Goal: Information Seeking & Learning: Understand process/instructions

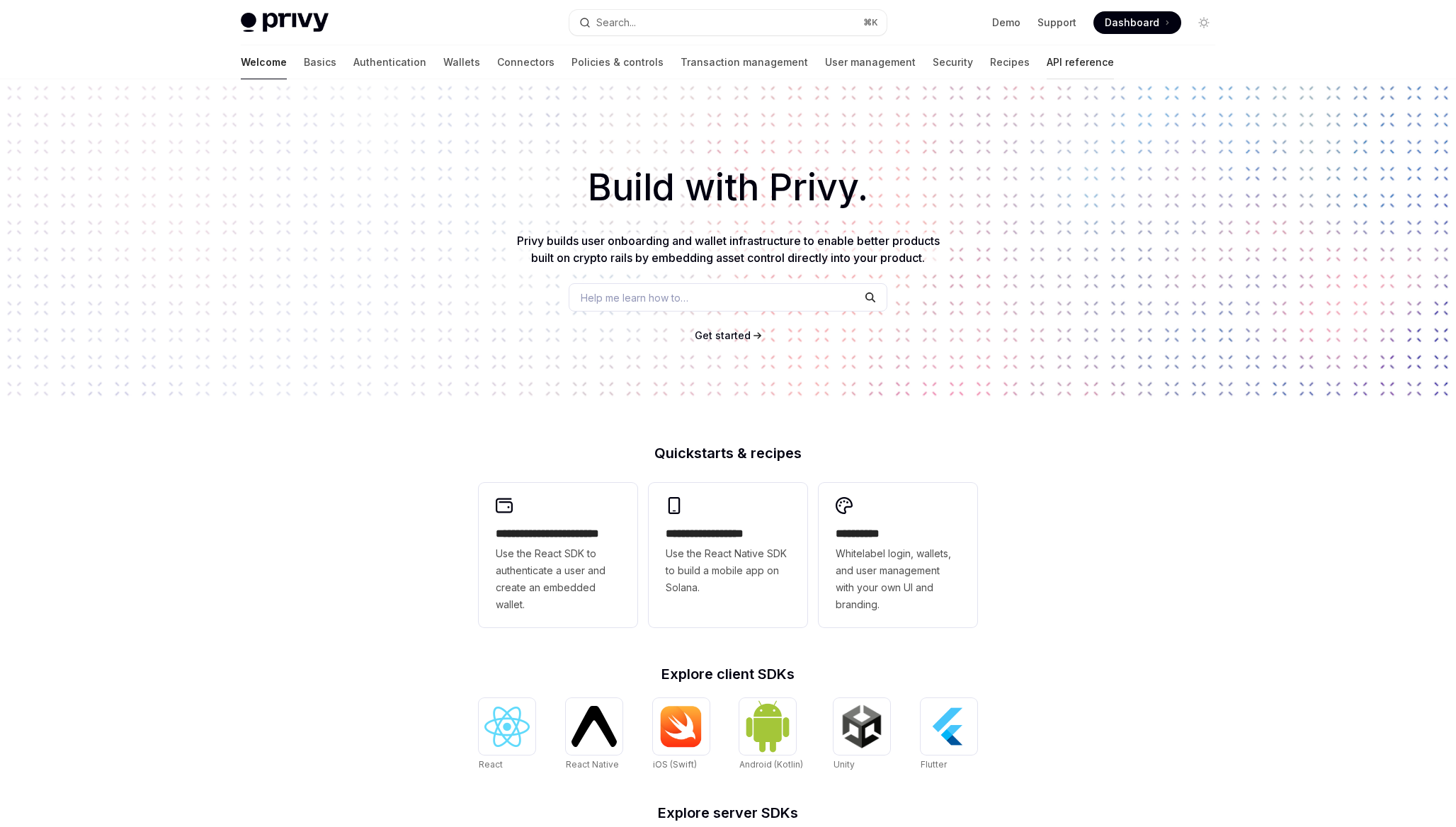
click at [1046, 68] on link "API reference" at bounding box center [1080, 62] width 67 height 34
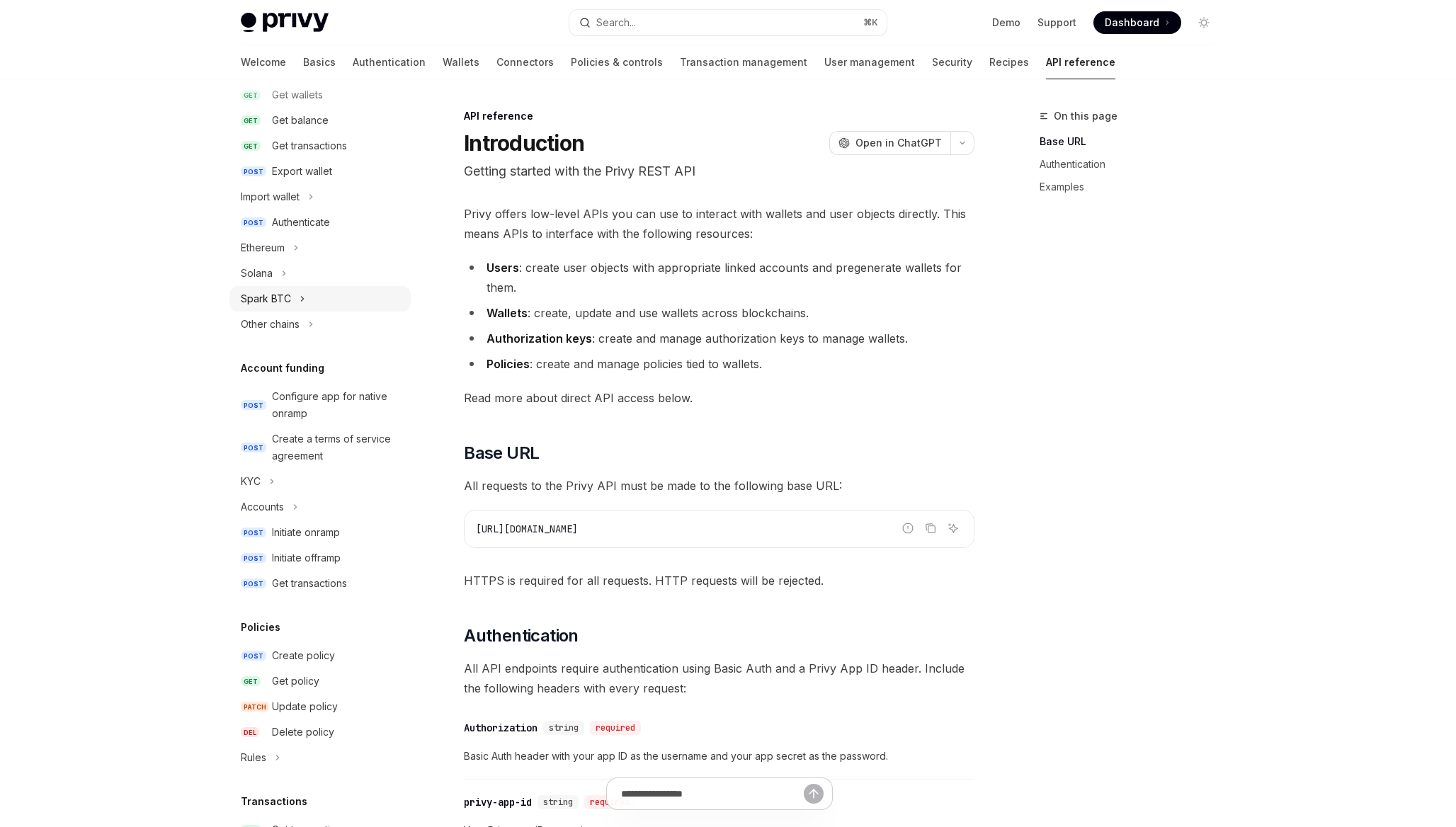
scroll to position [244, 0]
click at [296, 480] on button "KYC" at bounding box center [320, 480] width 181 height 26
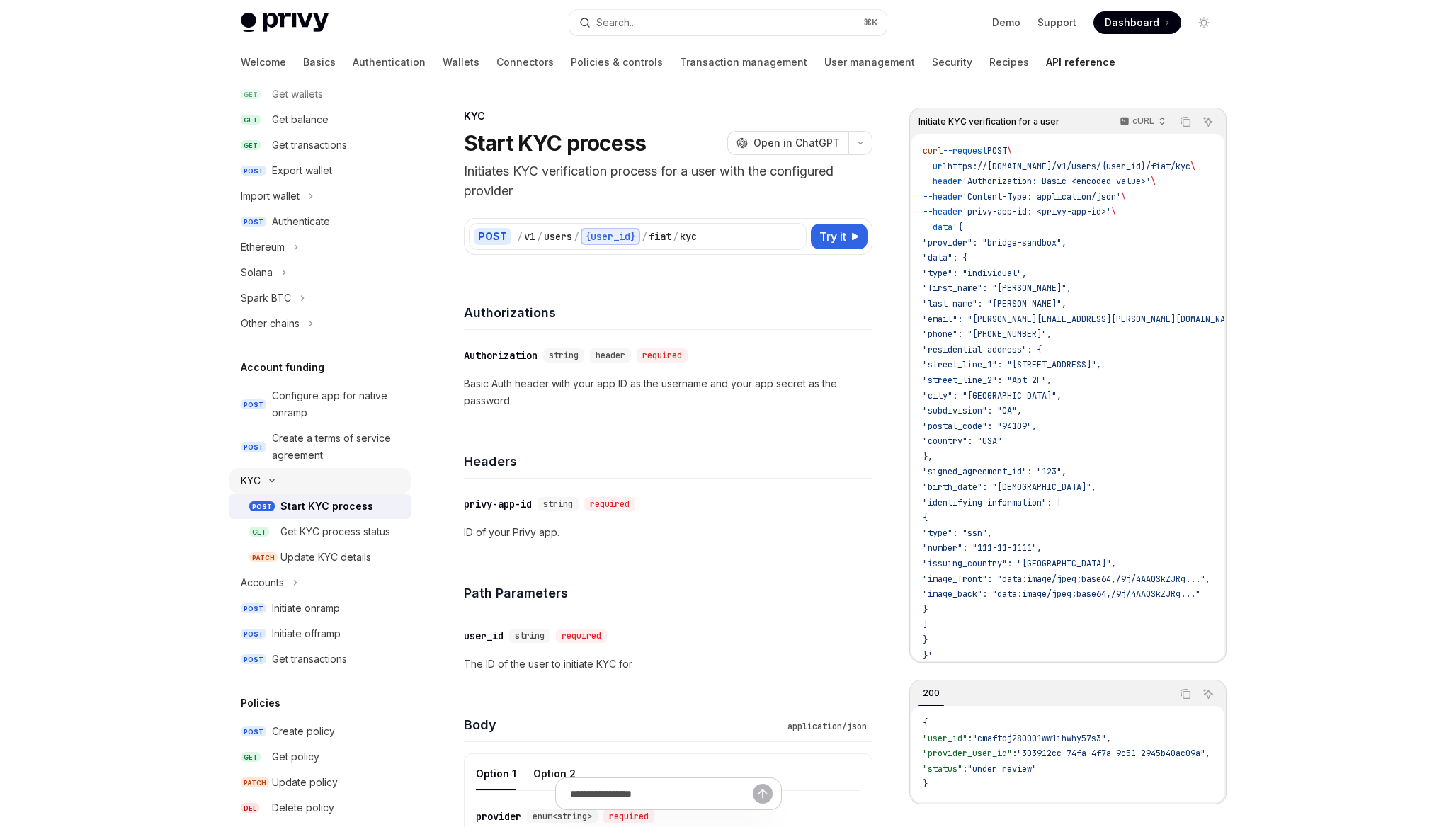
click at [295, 479] on button "KYC" at bounding box center [320, 480] width 181 height 26
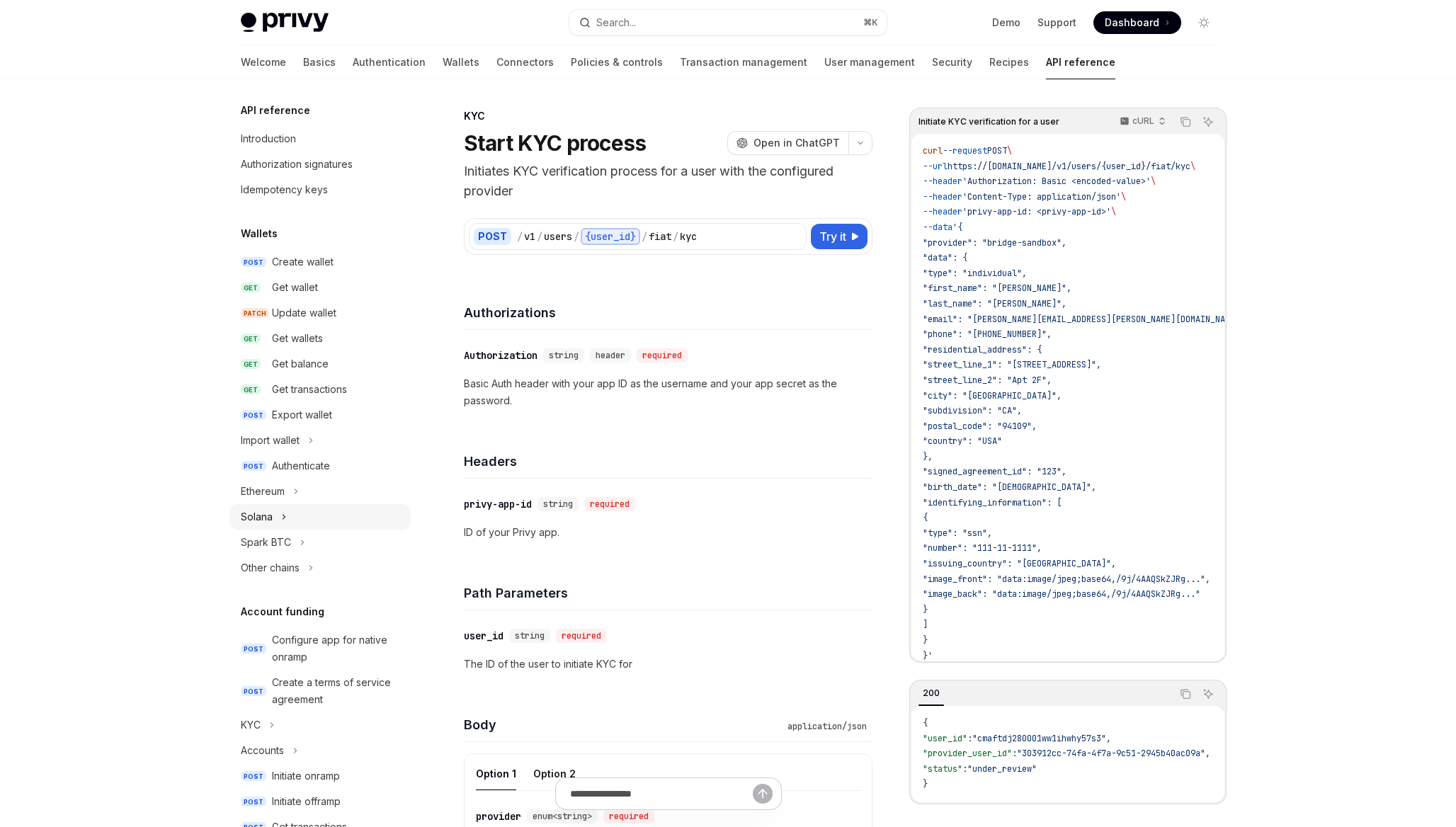
click at [314, 518] on button "Solana" at bounding box center [320, 517] width 181 height 26
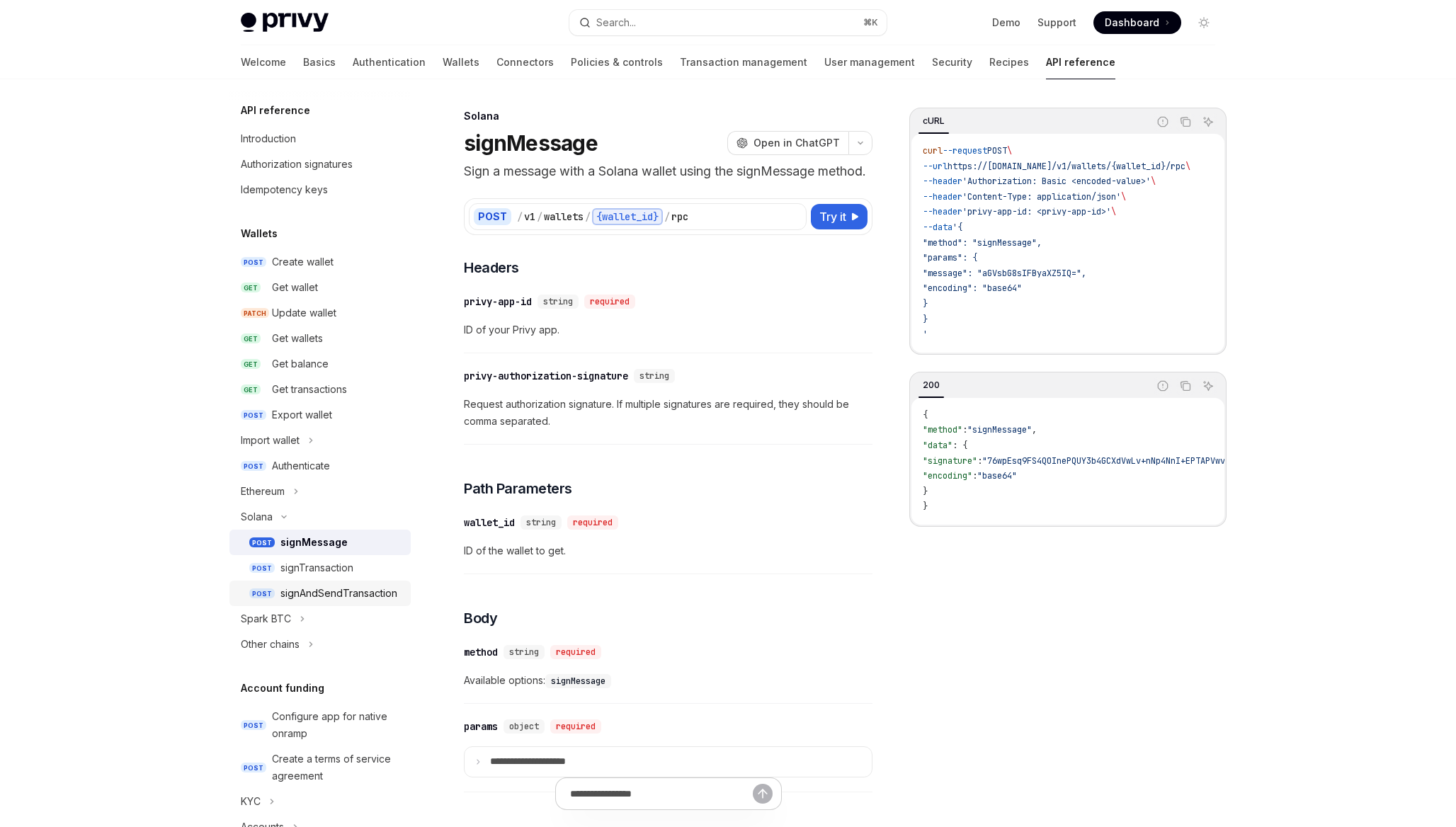
click at [326, 590] on div "signAndSendTransaction" at bounding box center [339, 593] width 117 height 17
type textarea "*"
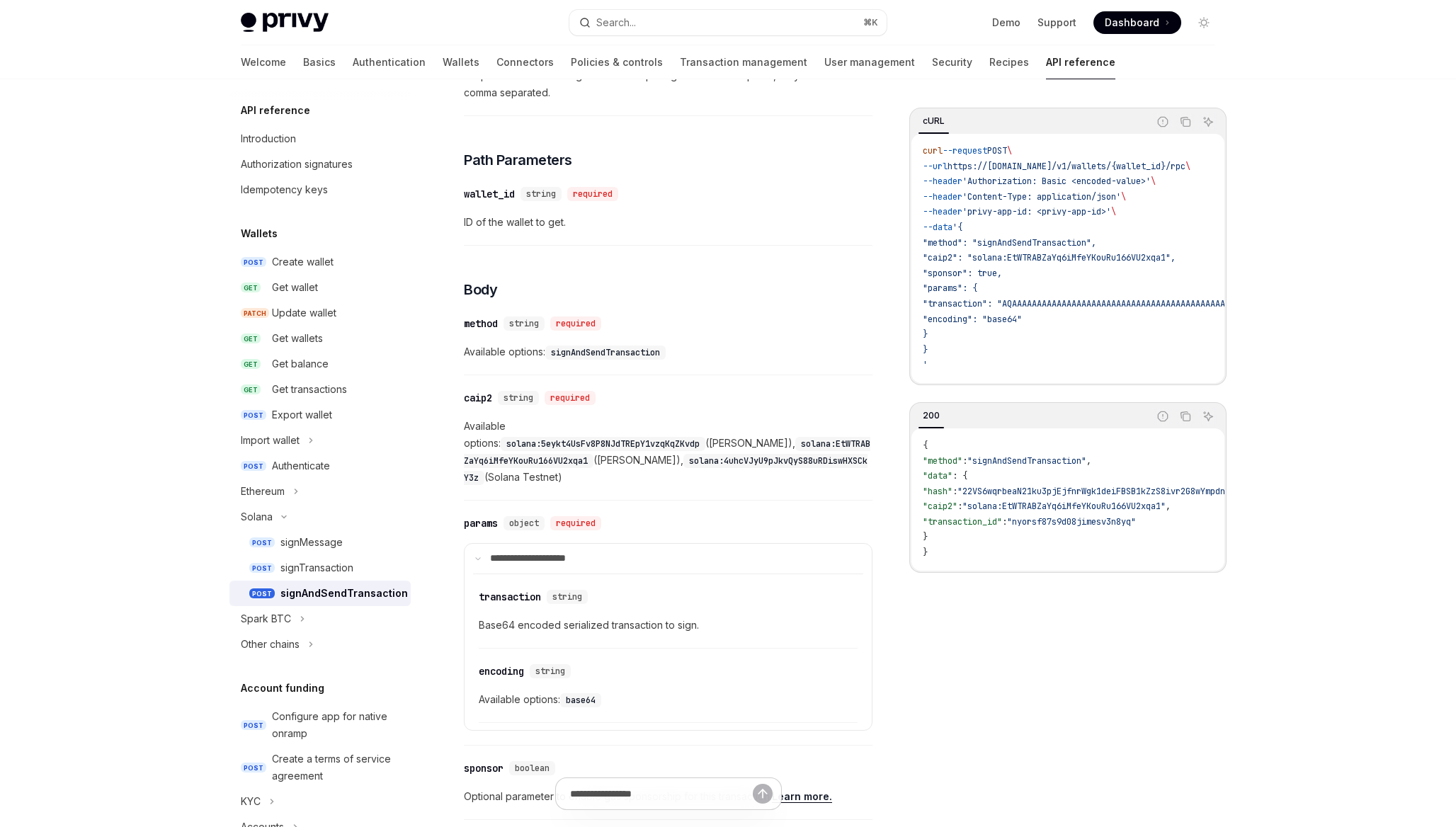
scroll to position [335, 0]
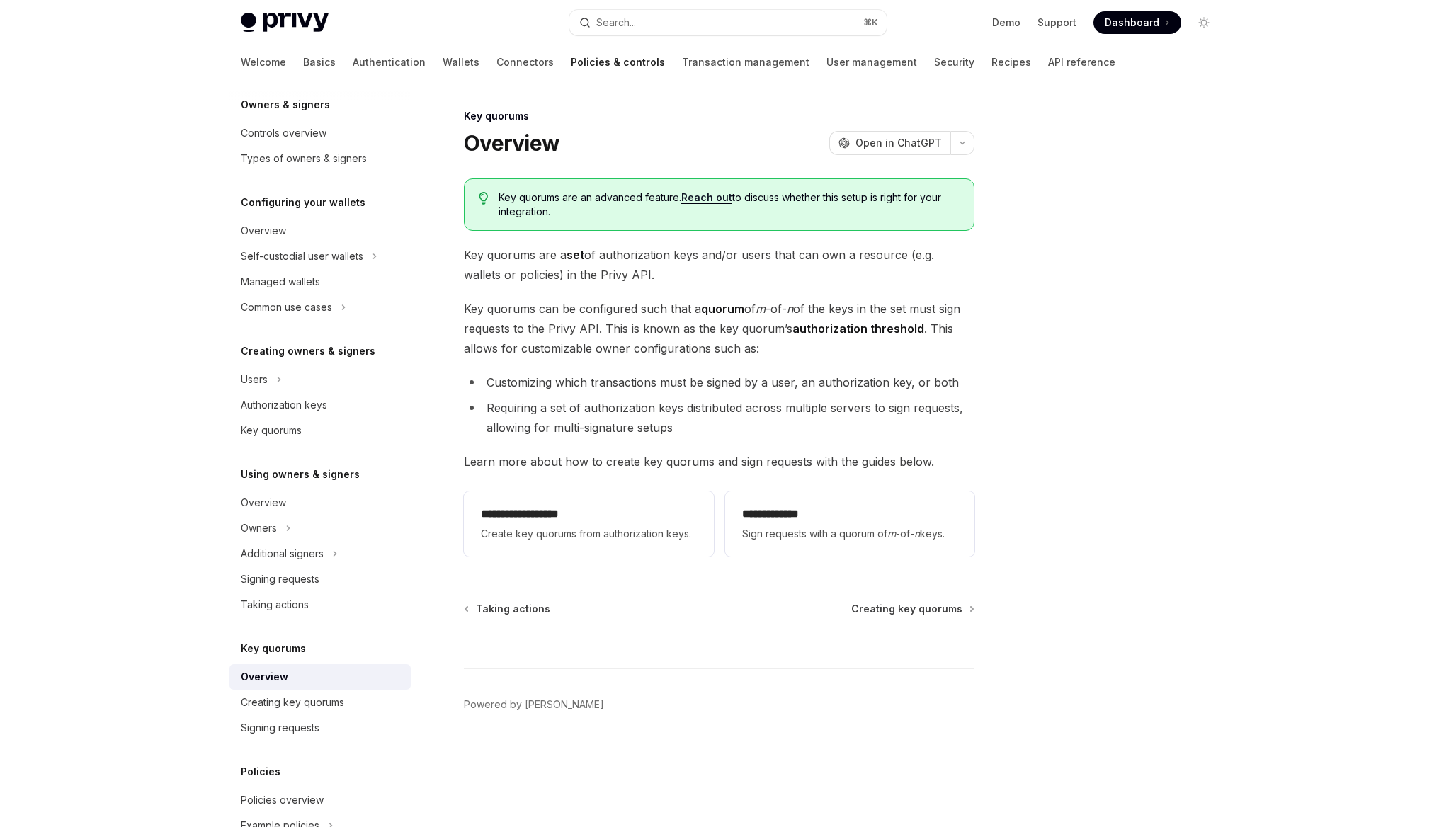
scroll to position [75, 0]
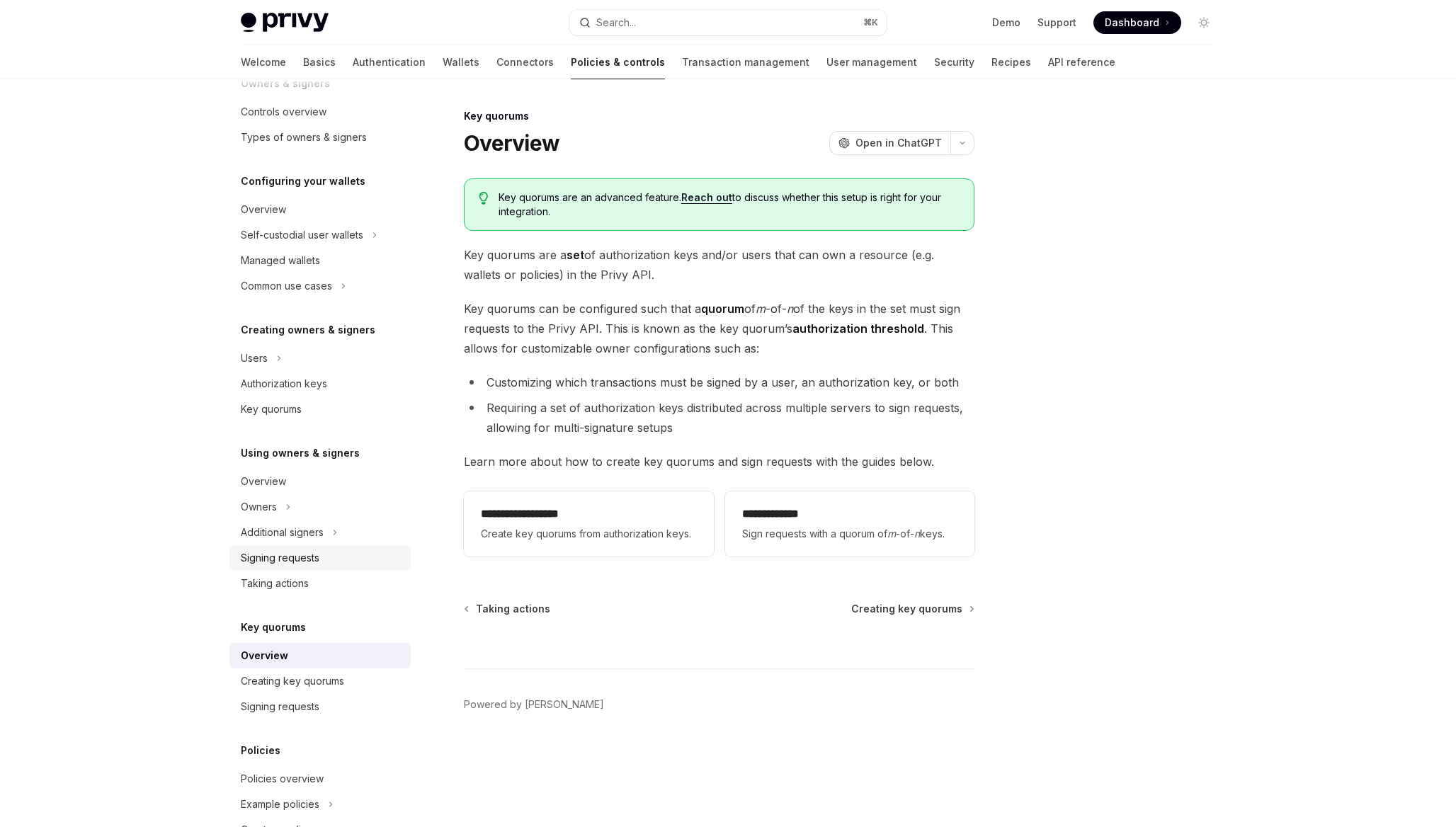
click at [338, 555] on div "Signing requests" at bounding box center [321, 558] width 161 height 17
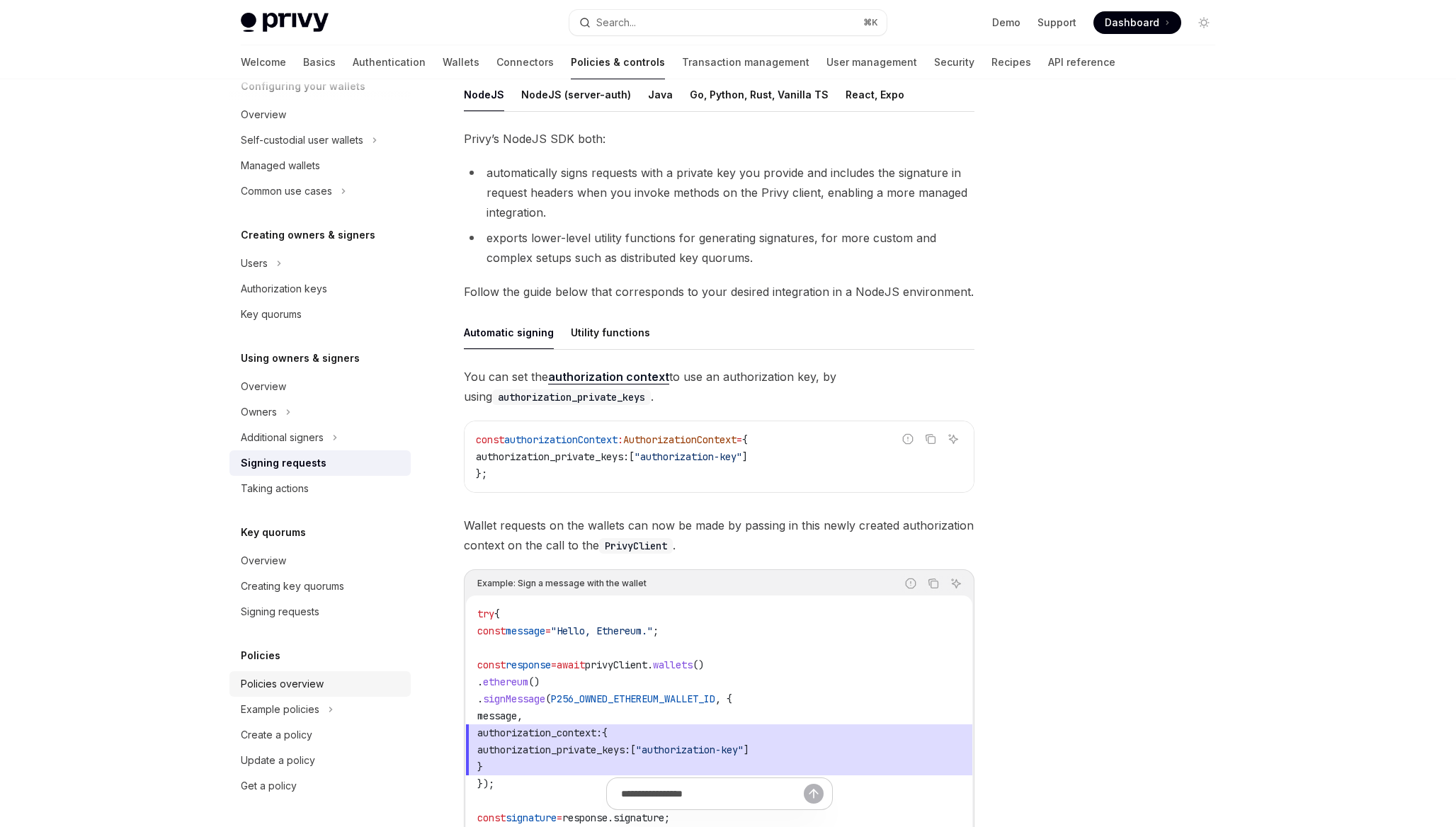
scroll to position [223, 0]
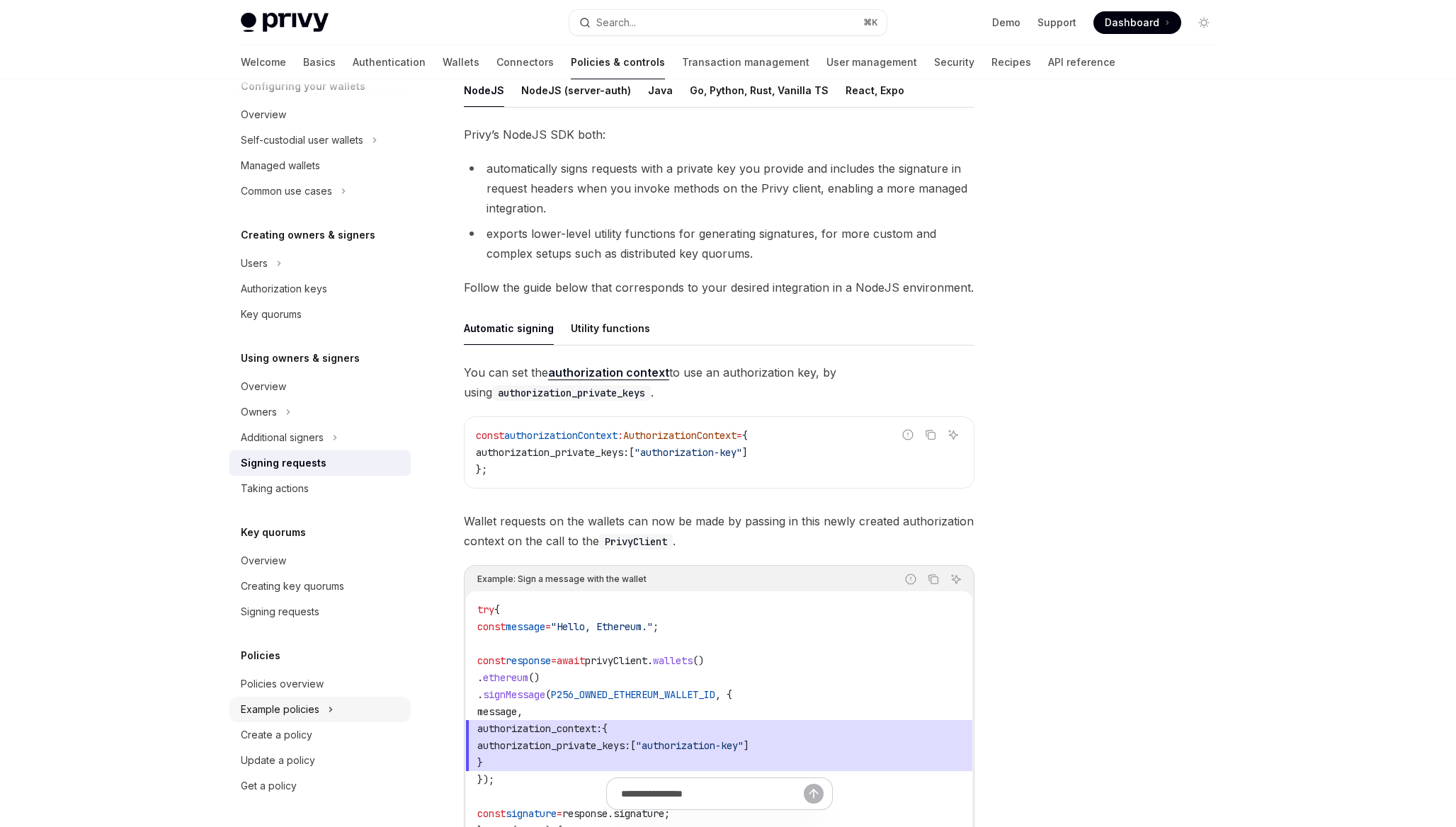
click at [324, 708] on button "Example policies" at bounding box center [320, 709] width 181 height 26
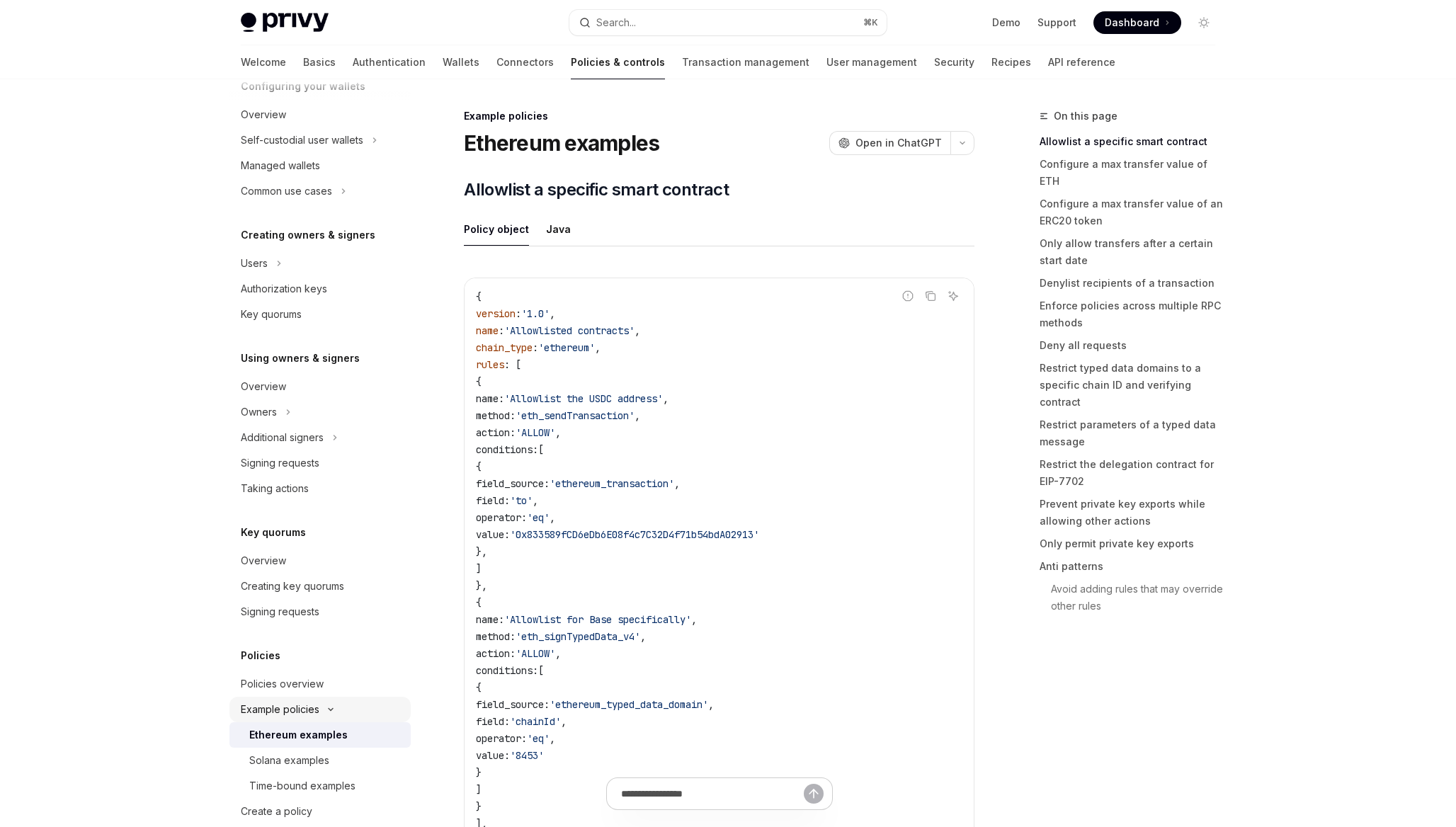
click at [324, 708] on icon "Toggle Example policies section" at bounding box center [330, 709] width 17 height 6
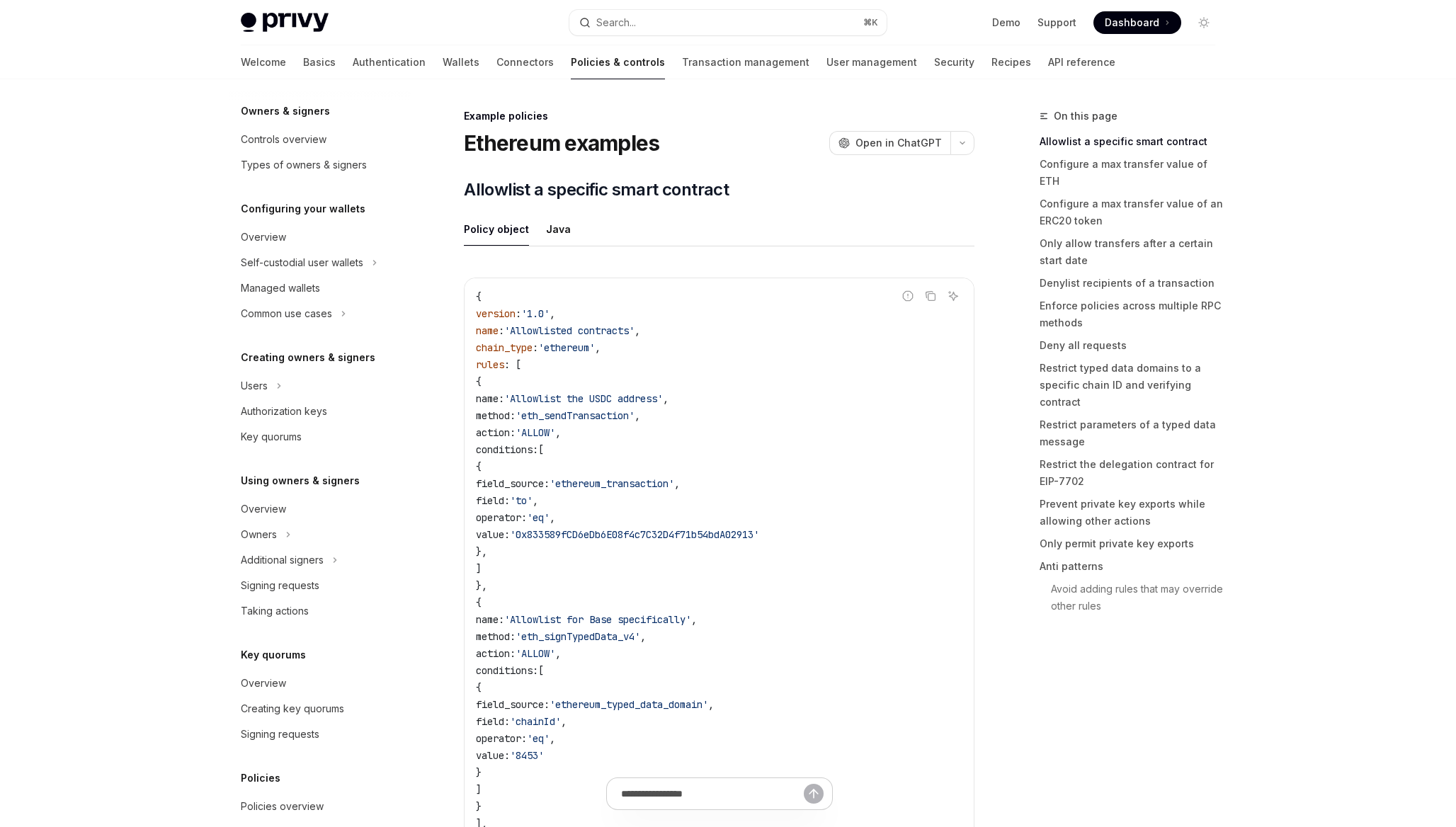
scroll to position [44, 0]
click at [387, 79] on div at bounding box center [320, 90] width 181 height 23
click at [443, 67] on link "Wallets" at bounding box center [461, 62] width 37 height 34
type textarea "*"
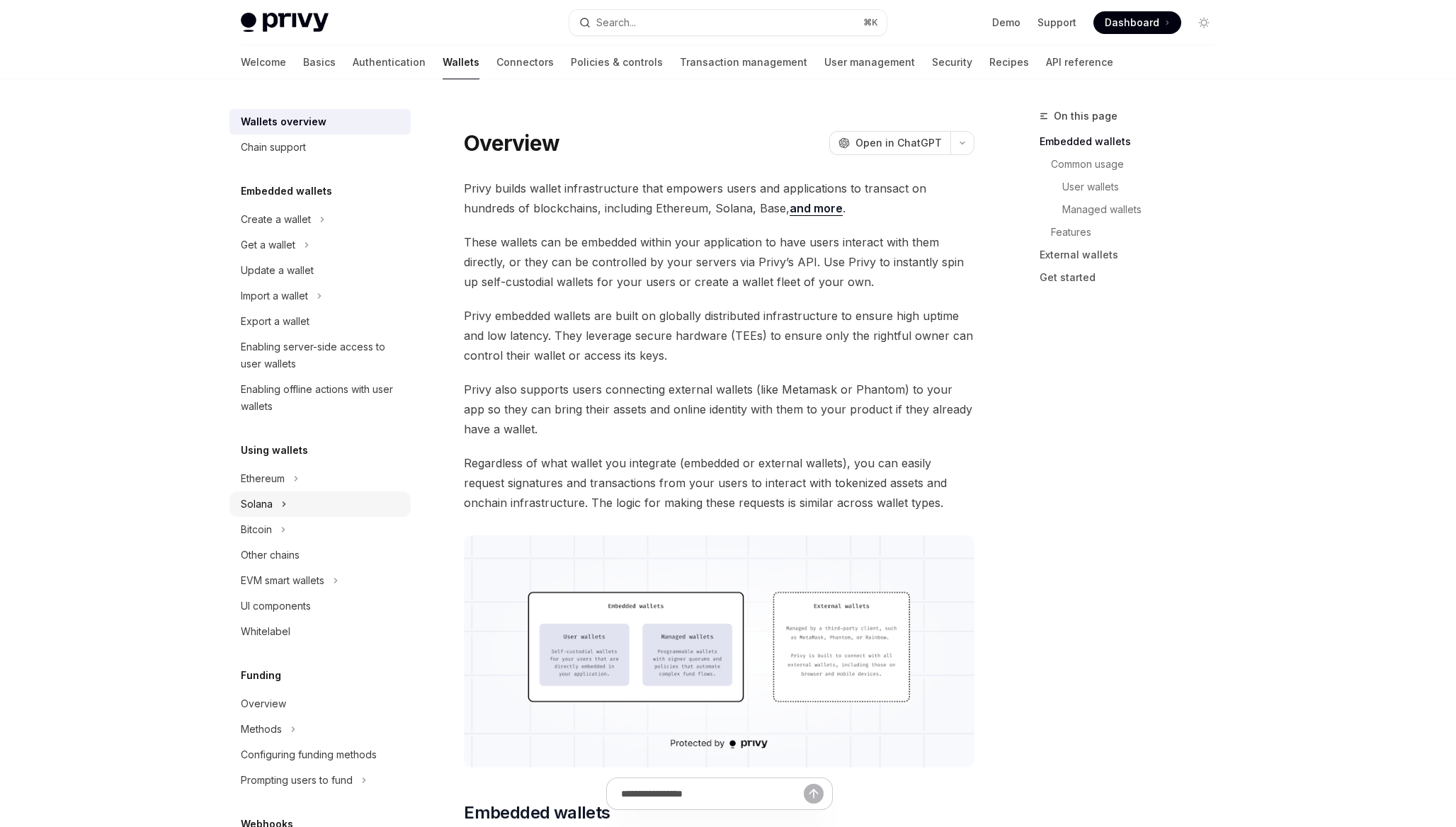
click at [308, 508] on button "Solana" at bounding box center [320, 504] width 181 height 26
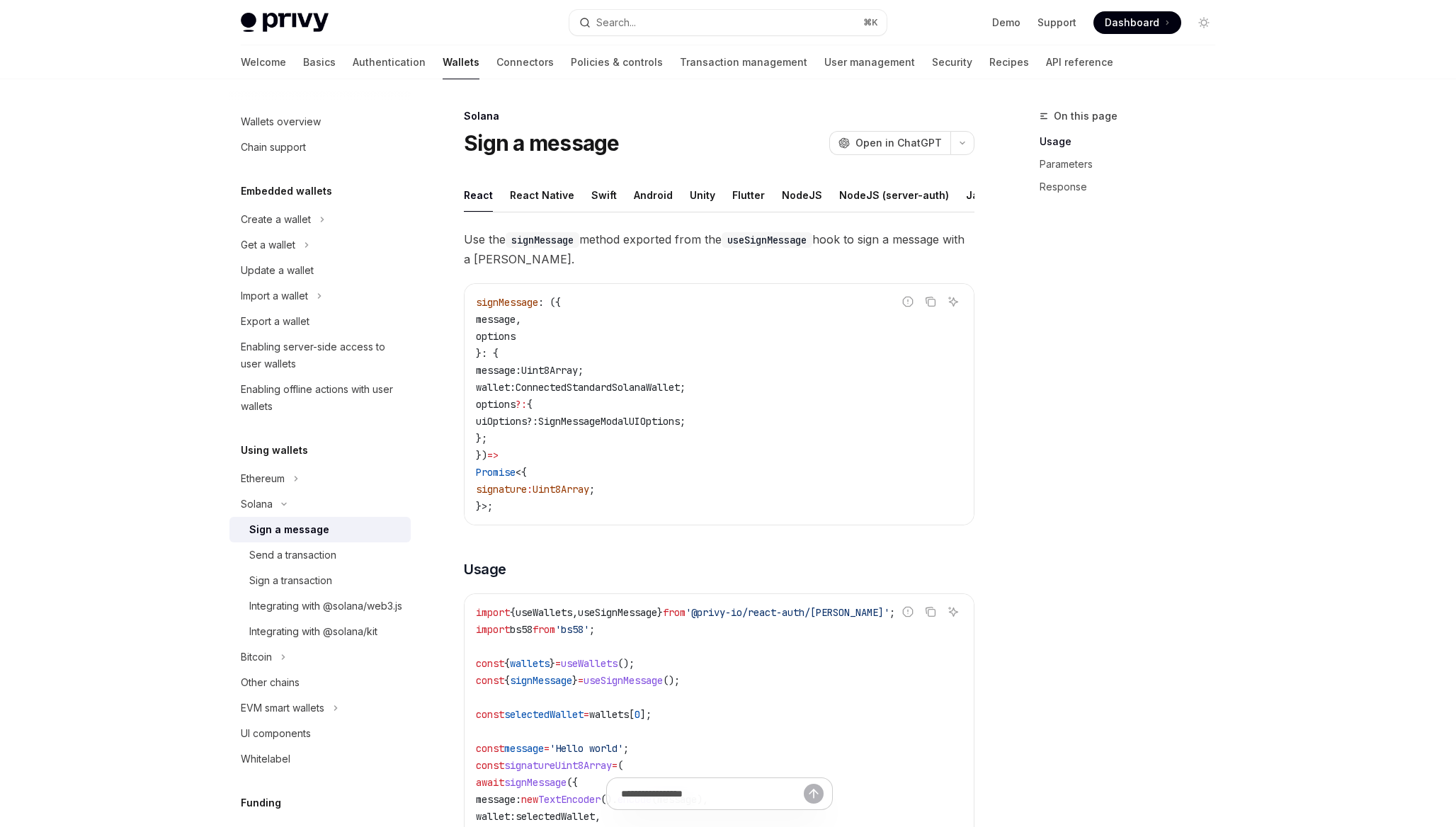
click at [326, 532] on div "Sign a message" at bounding box center [325, 530] width 153 height 17
click at [323, 548] on div "Send a transaction" at bounding box center [293, 556] width 87 height 17
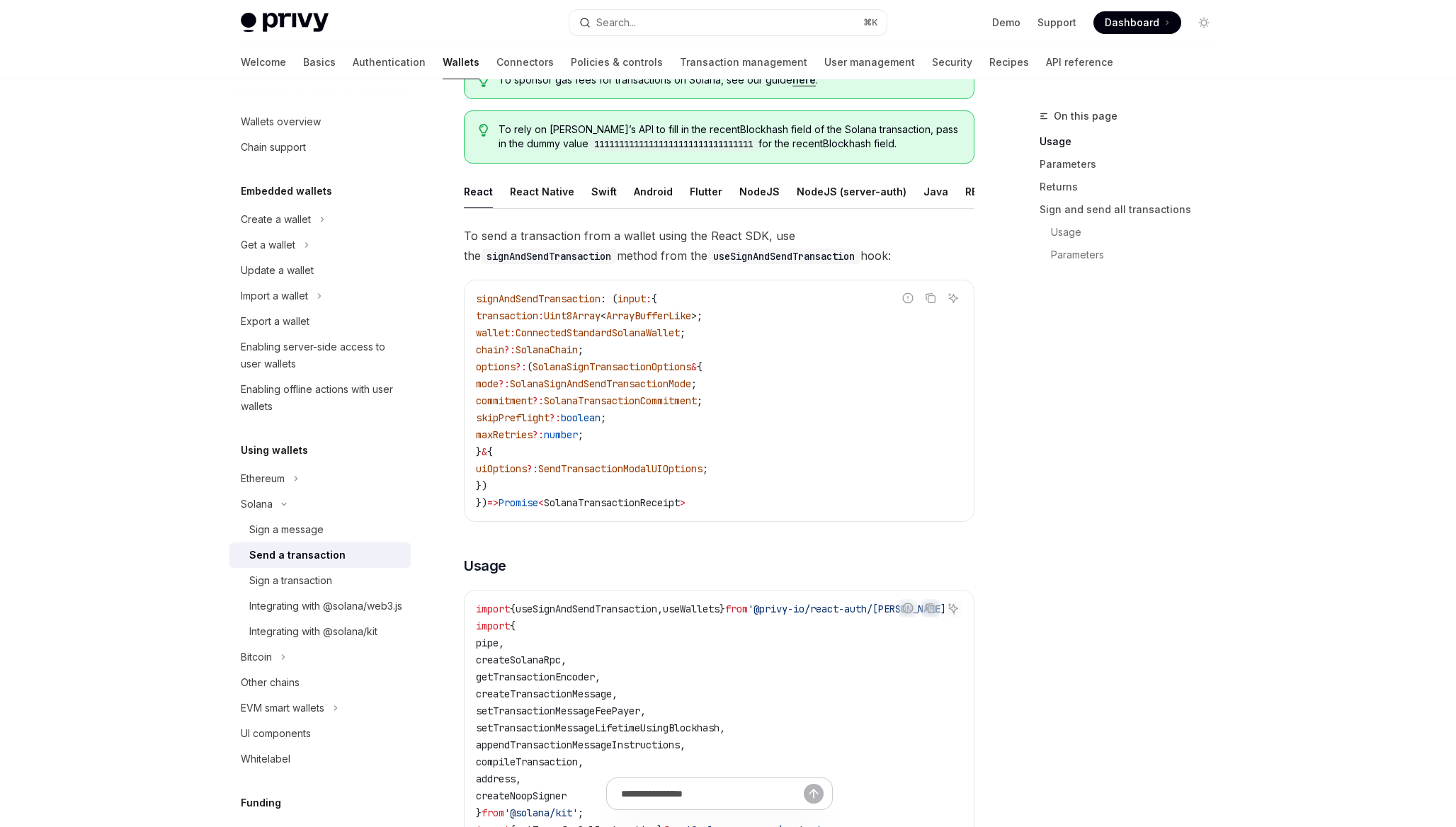
scroll to position [120, 0]
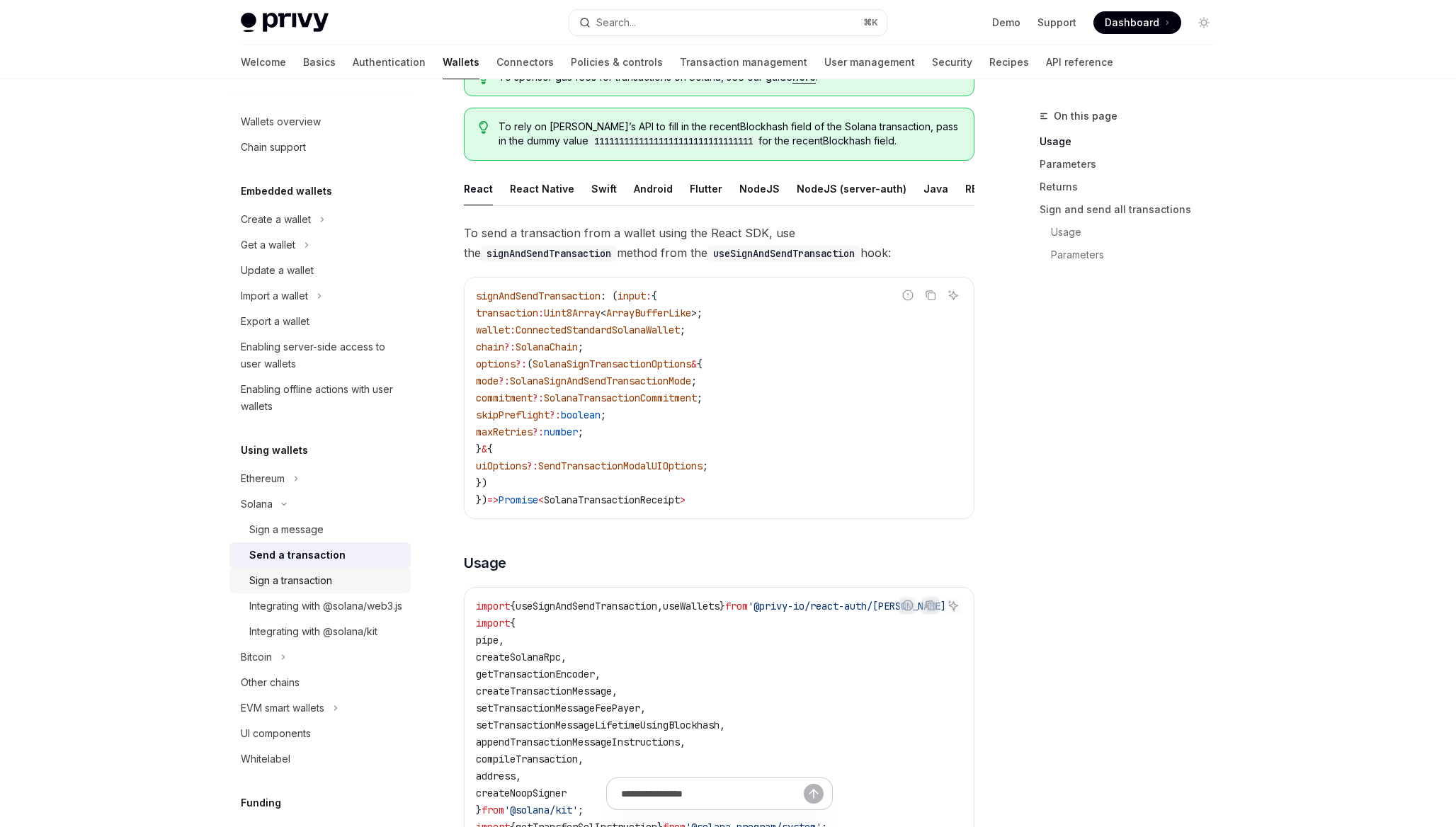
click at [319, 585] on div "Sign a transaction" at bounding box center [290, 580] width 83 height 17
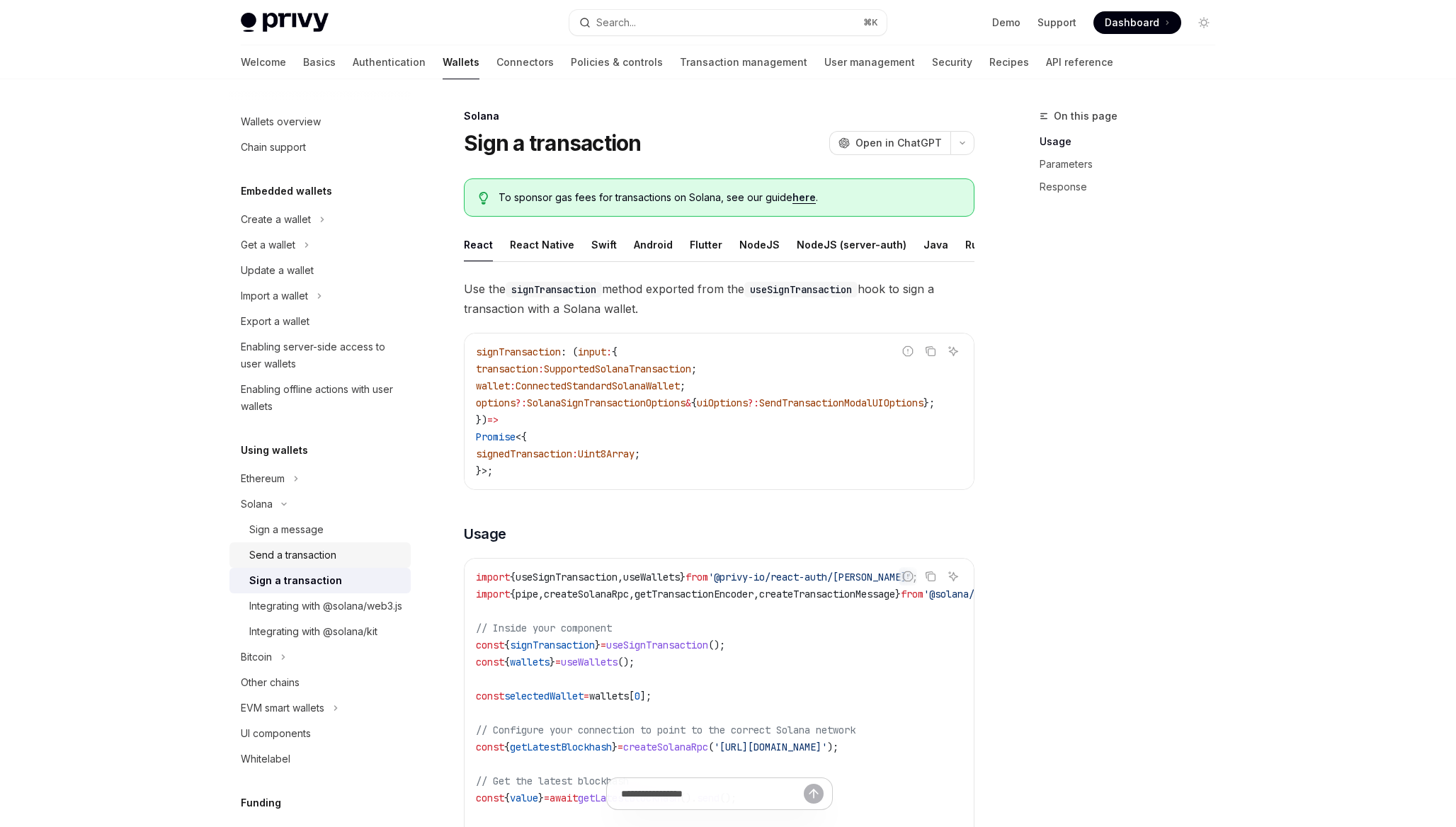
click at [329, 559] on div "Send a transaction" at bounding box center [293, 556] width 87 height 17
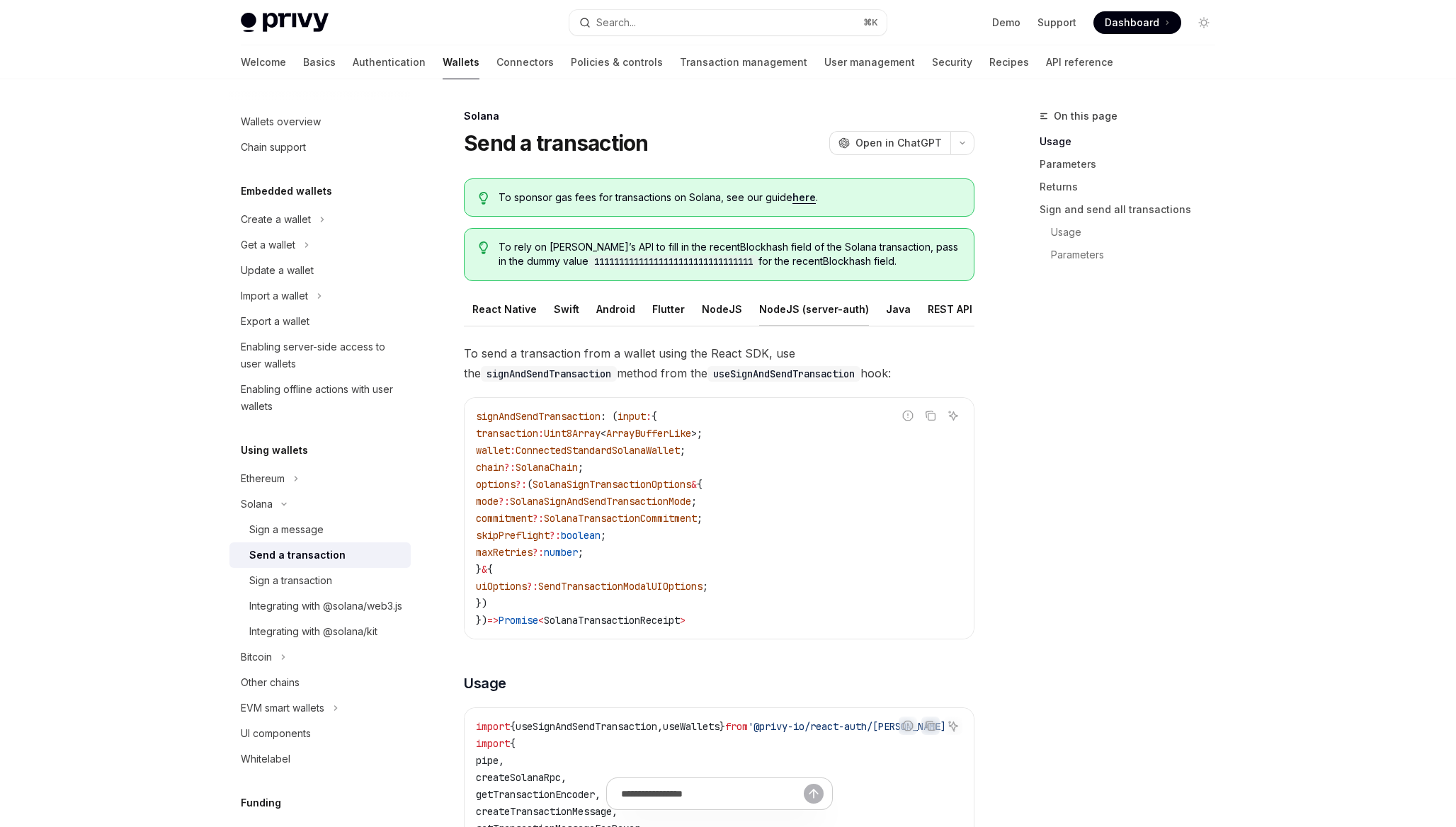
scroll to position [0, 54]
click at [946, 307] on ul "React React Native Swift Android Flutter NodeJS NodeJS (server-auth) Java REST …" at bounding box center [719, 310] width 510 height 34
click at [952, 307] on ul "React React Native Swift Android Flutter NodeJS NodeJS (server-auth) Java REST …" at bounding box center [719, 310] width 510 height 34
click at [973, 306] on div "Rust" at bounding box center [984, 309] width 22 height 33
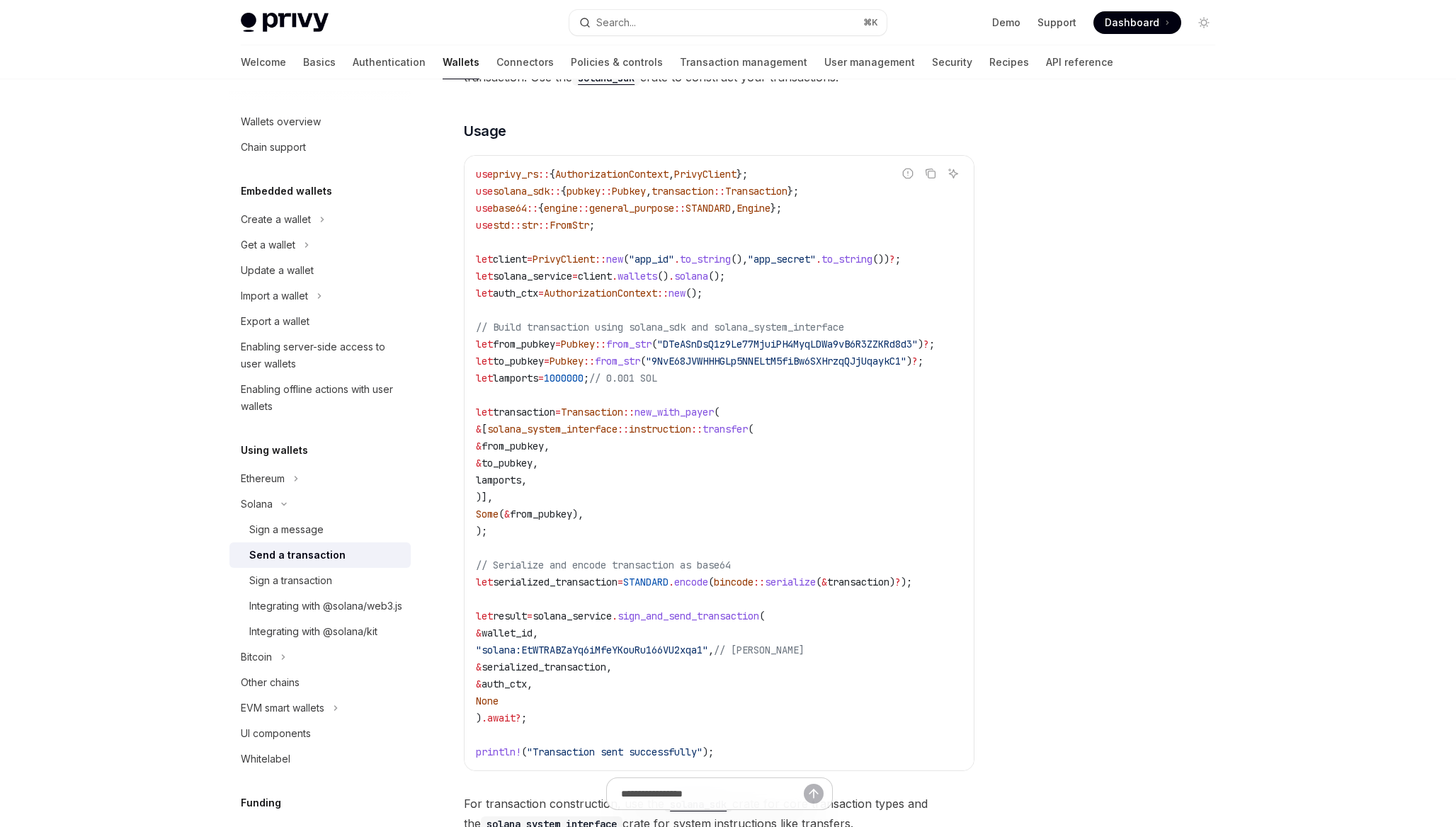
scroll to position [297, 0]
click at [379, 572] on div "Sign a transaction" at bounding box center [325, 580] width 153 height 17
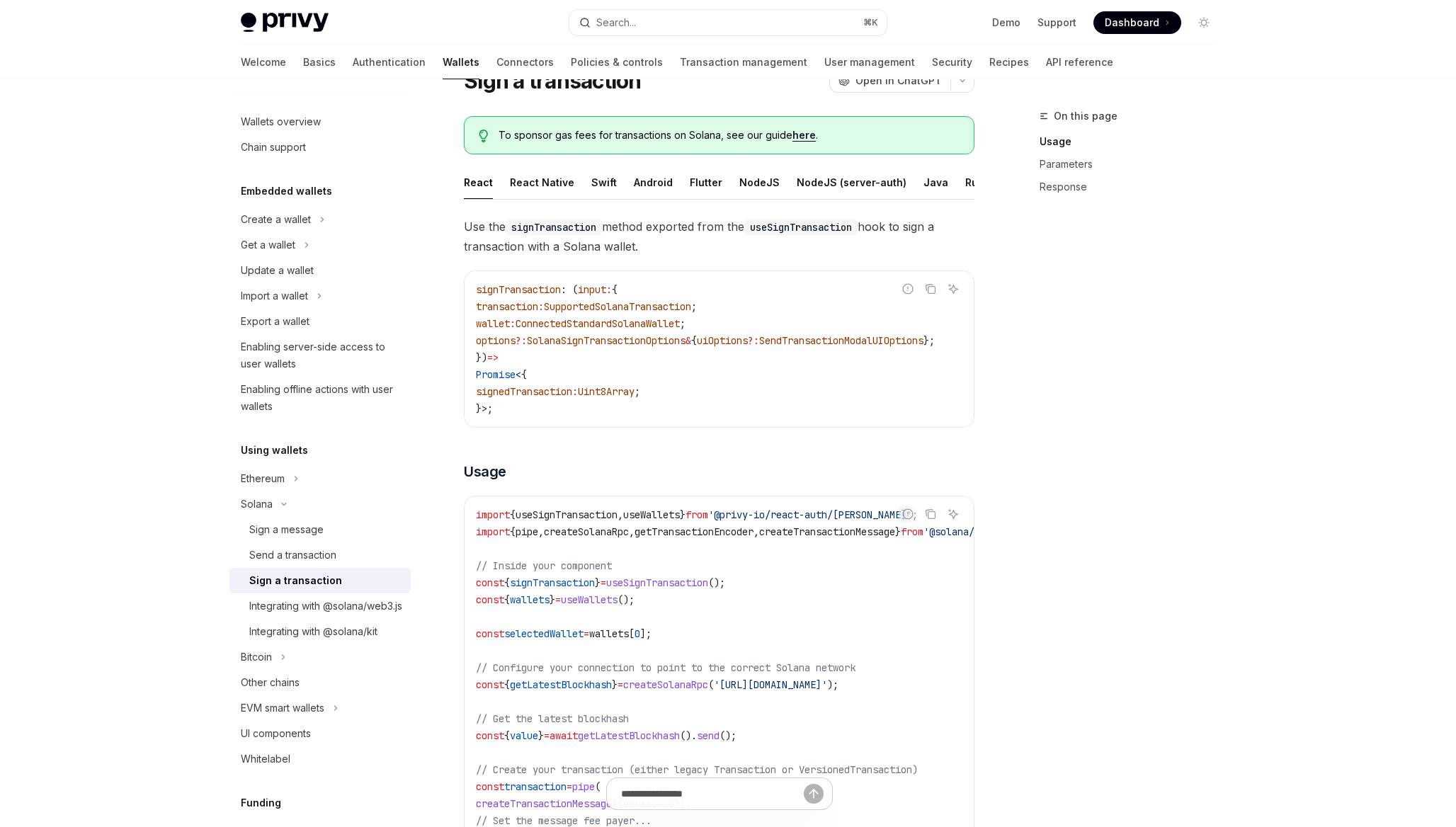
scroll to position [96, 0]
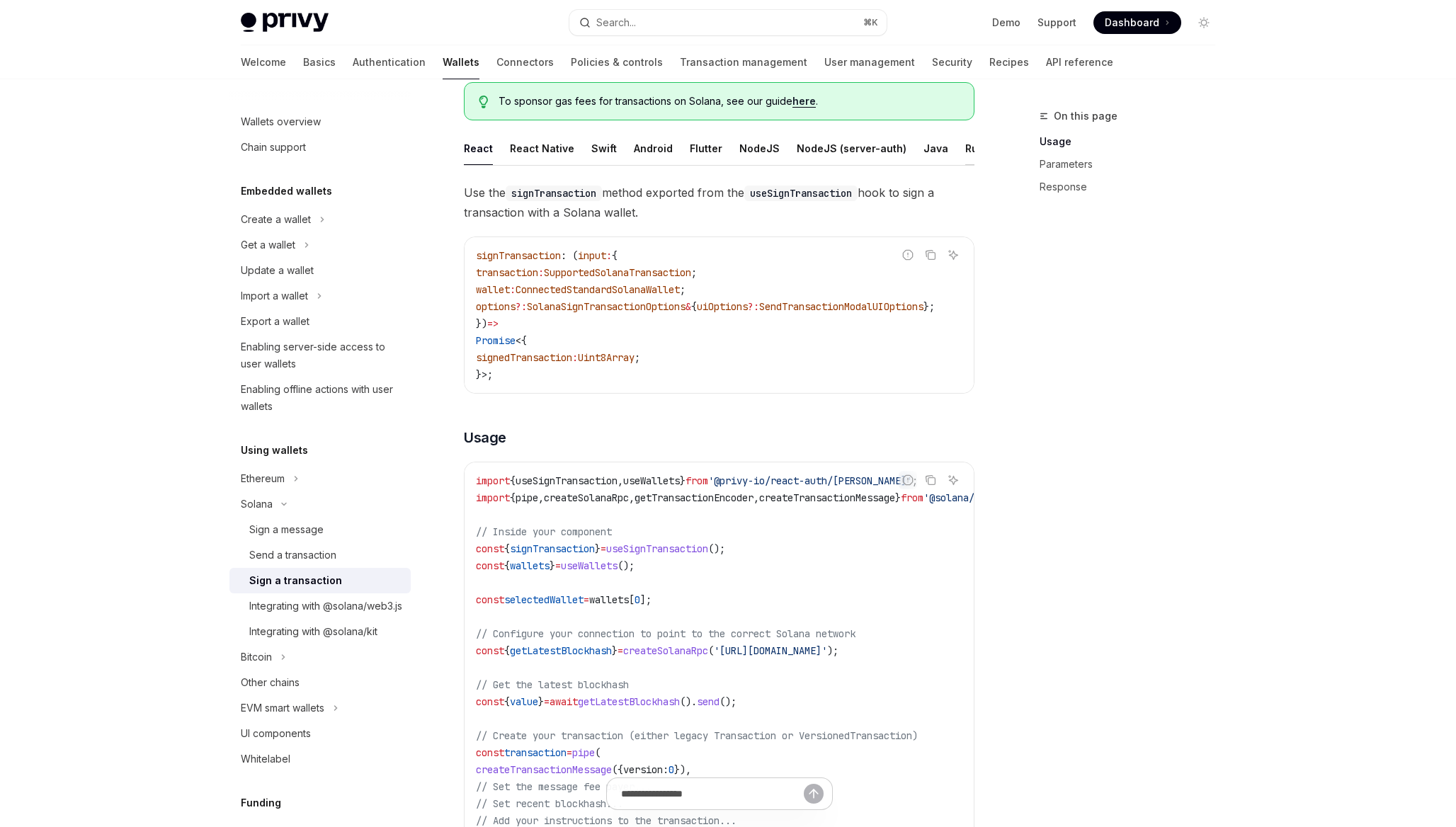
click at [965, 149] on div "Rust" at bounding box center [976, 148] width 22 height 33
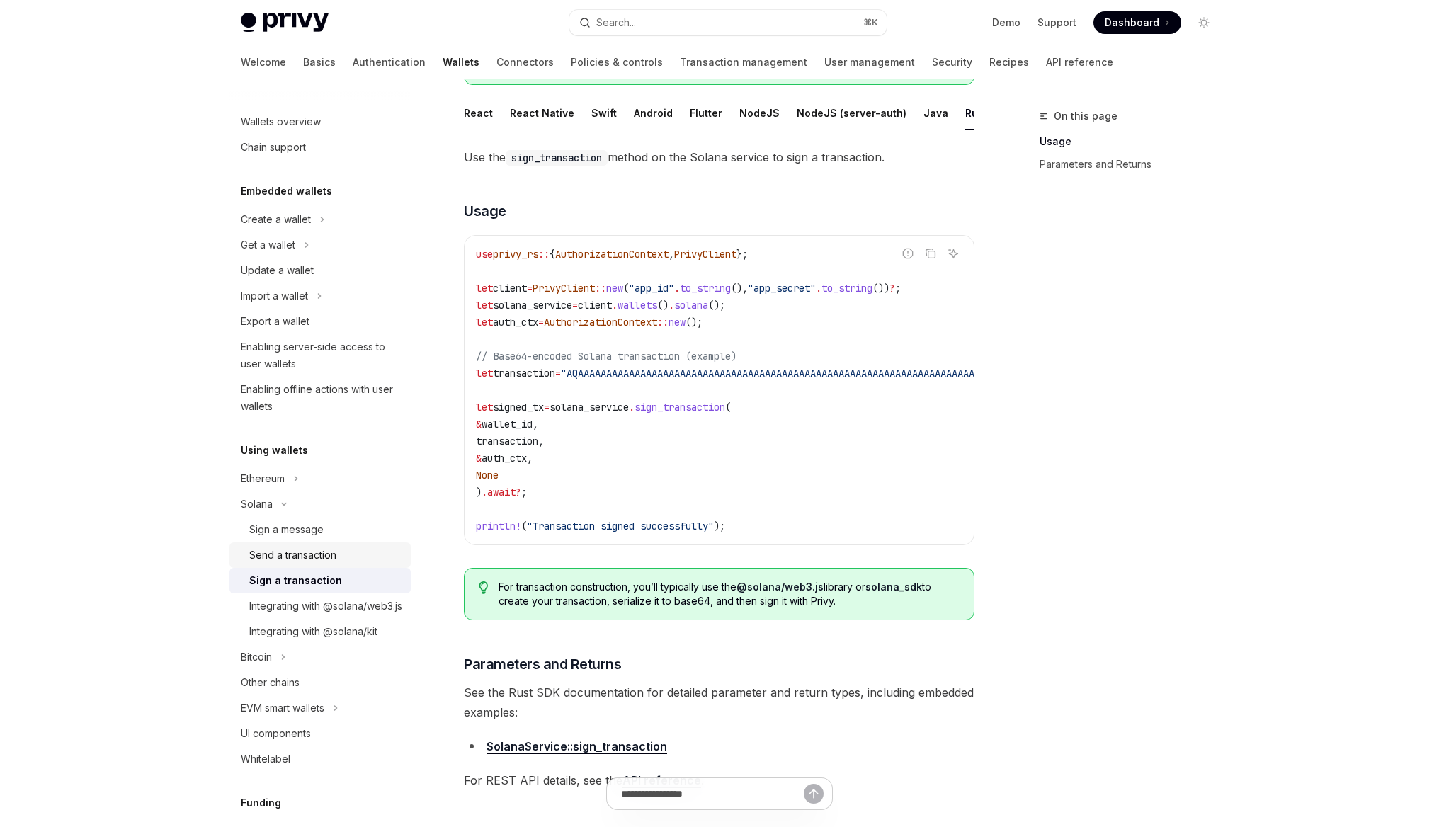
click at [355, 556] on div "Send a transaction" at bounding box center [325, 556] width 153 height 17
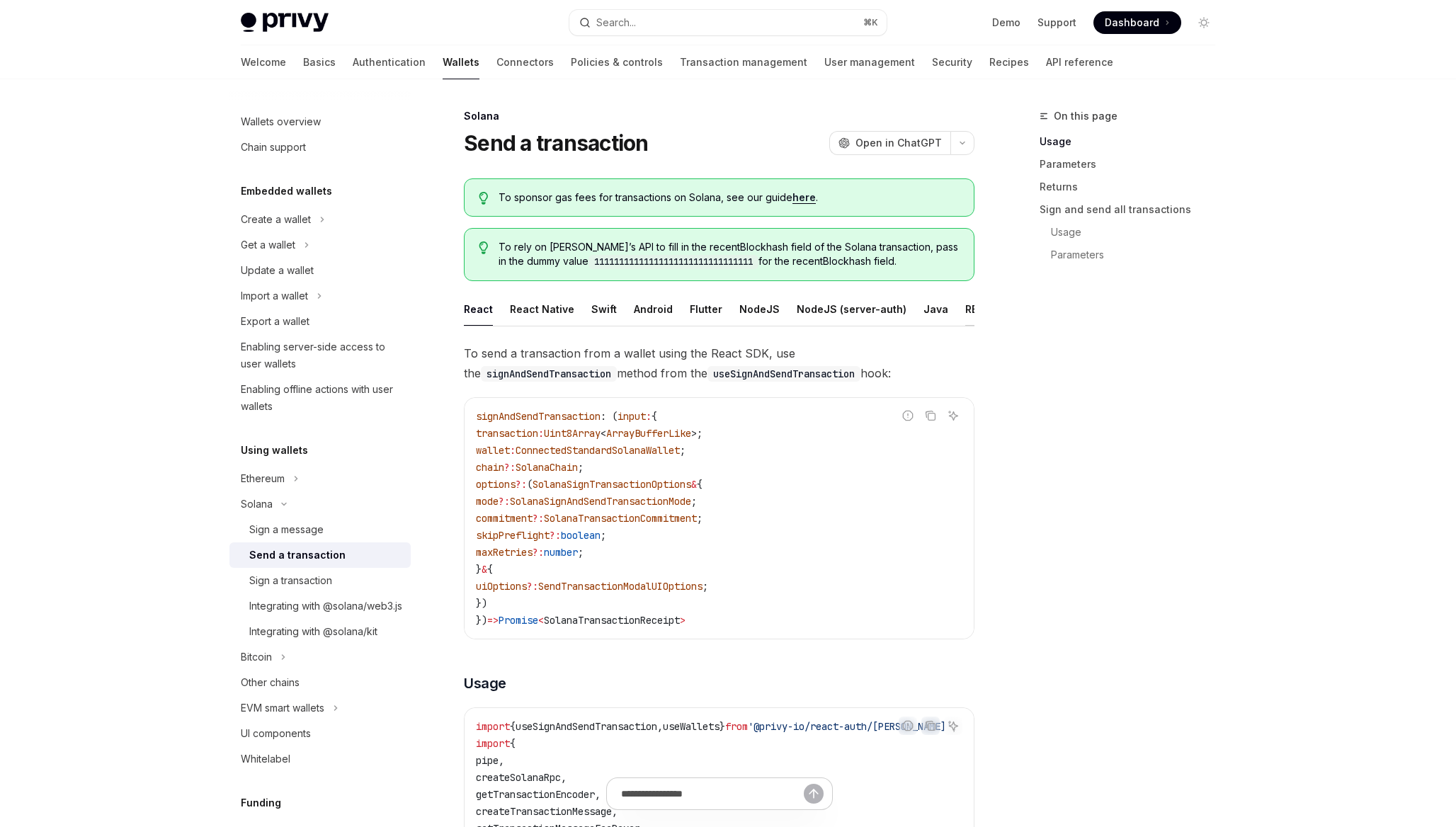
scroll to position [0, 54]
click at [973, 311] on div "Rust" at bounding box center [984, 309] width 22 height 33
type textarea "*"
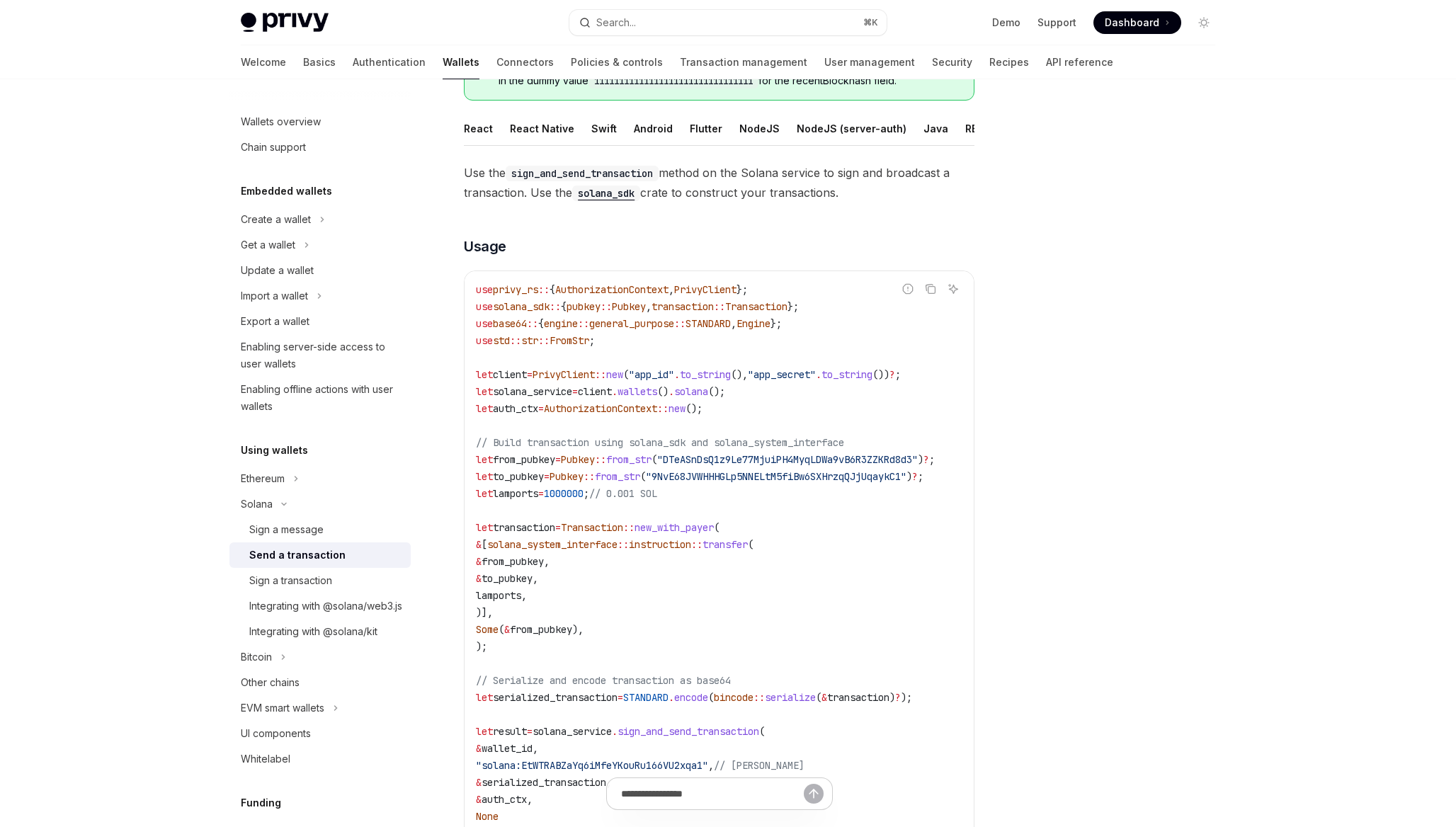
scroll to position [249, 0]
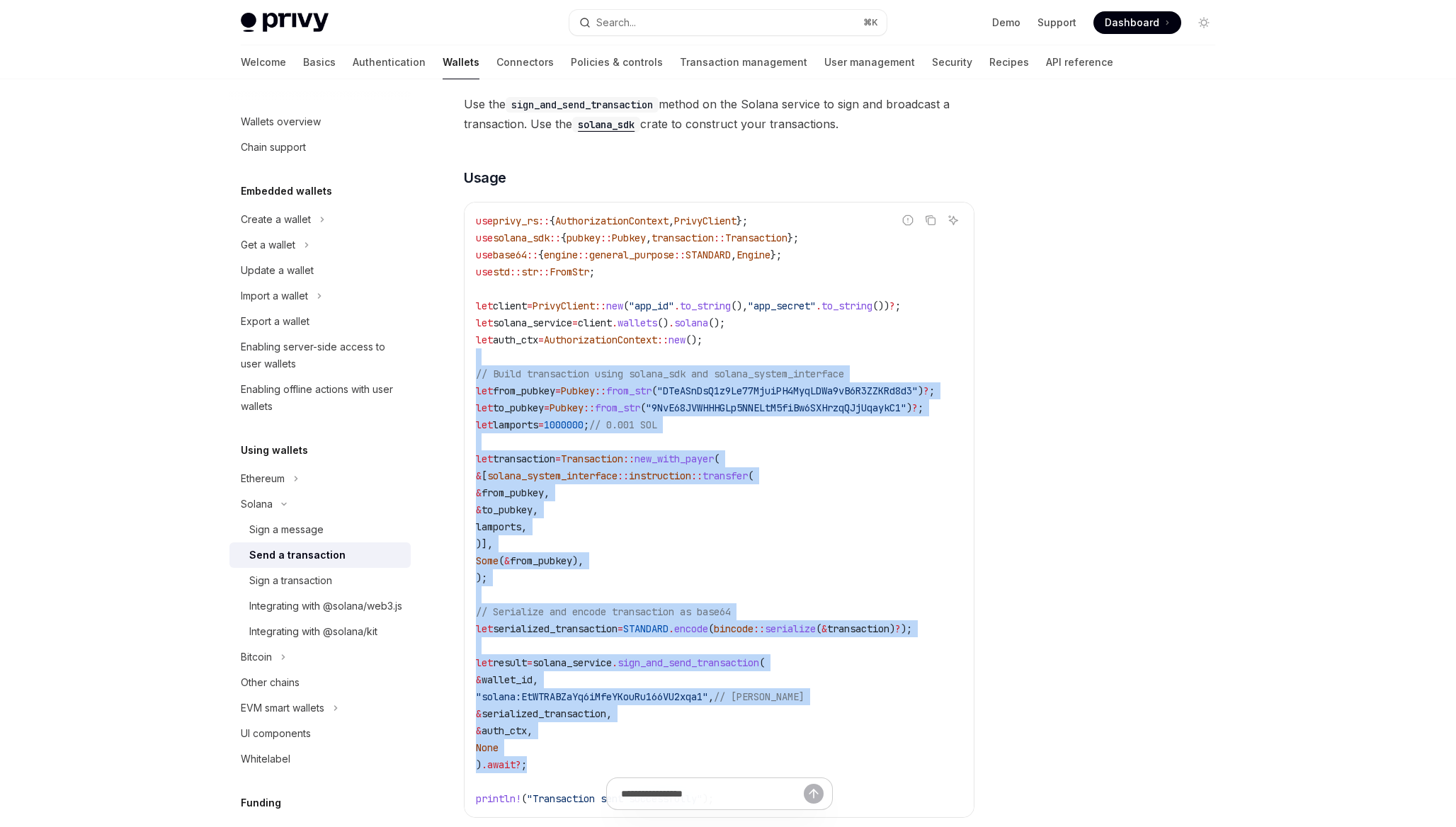
drag, startPoint x: 486, startPoint y: 363, endPoint x: 659, endPoint y: 755, distance: 428.5
click at [659, 755] on code "use privy_rs :: { AuthorizationContext , PrivyClient }; use solana_sdk :: { pub…" at bounding box center [722, 510] width 492 height 595
click at [660, 754] on code "use privy_rs :: { AuthorizationContext , PrivyClient }; use solana_sdk :: { pub…" at bounding box center [722, 510] width 492 height 595
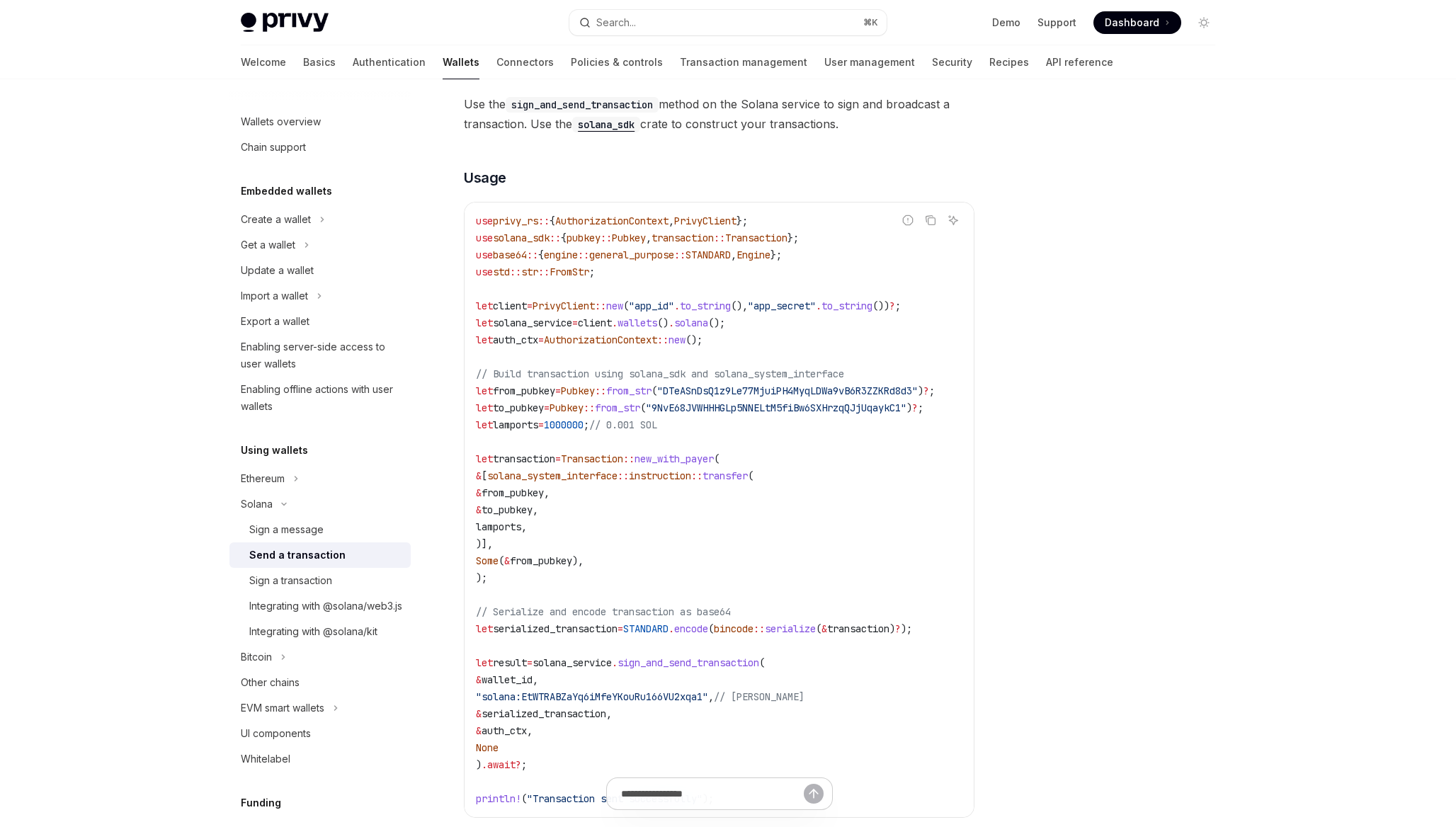
click at [663, 583] on code "use privy_rs :: { AuthorizationContext , PrivyClient }; use solana_sdk :: { pub…" at bounding box center [722, 510] width 492 height 595
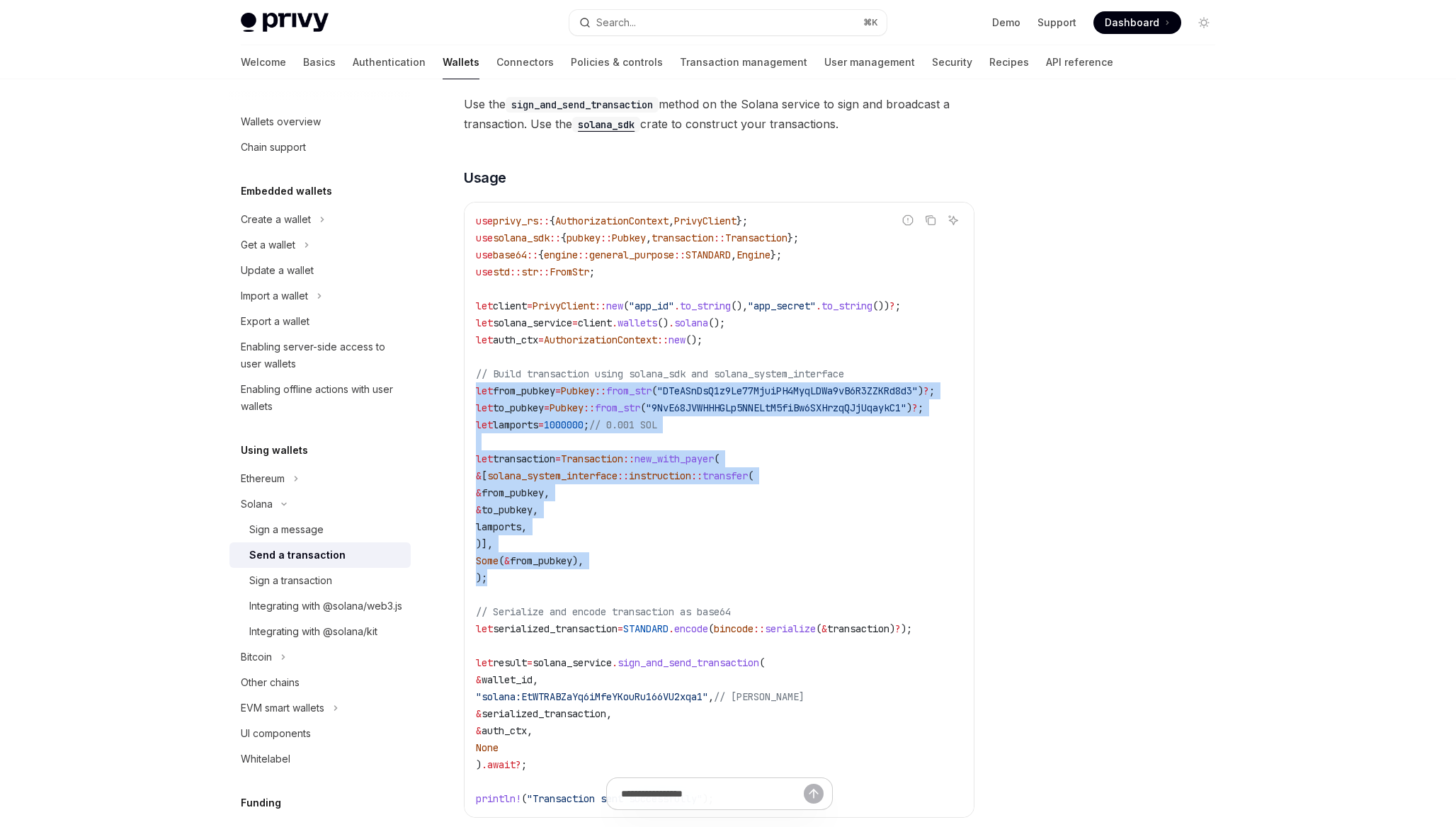
drag, startPoint x: 576, startPoint y: 580, endPoint x: 446, endPoint y: 395, distance: 226.1
click at [446, 395] on div "Solana Send a transaction OpenAI Open in ChatGPT OpenAI Open in ChatGPT To spon…" at bounding box center [586, 626] width 782 height 1535
copy code "let from_pubkey = Pubkey :: from_str ( "DTeASnDsQ1z9Le77MjuiPH4MyqLDWa9vB6R3ZZK…"
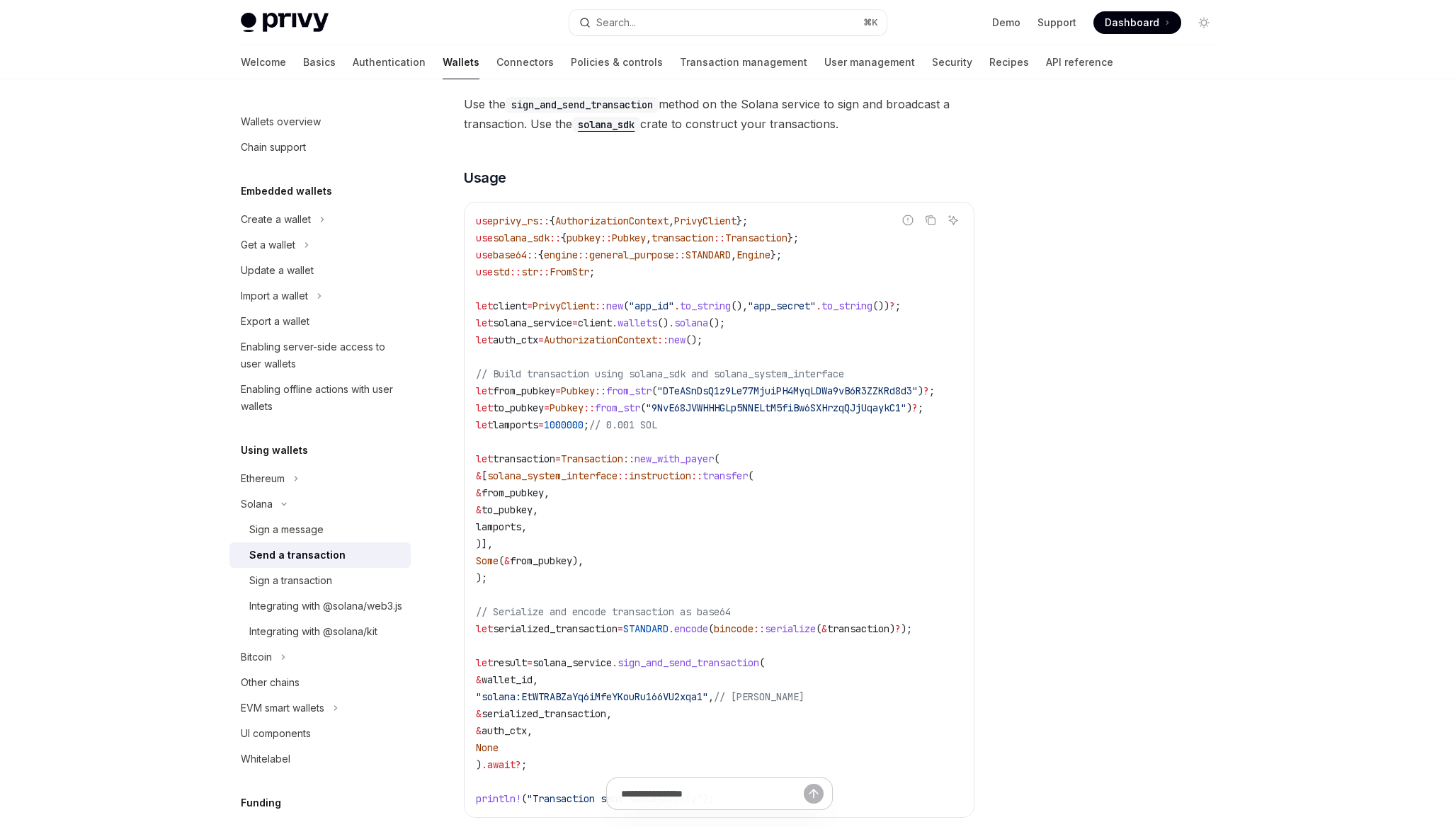
click at [754, 632] on span "bincode" at bounding box center [733, 628] width 39 height 13
drag, startPoint x: 653, startPoint y: 640, endPoint x: 469, endPoint y: 617, distance: 185.4
click at [469, 617] on div "use privy_rs :: { AuthorizationContext , PrivyClient }; use solana_sdk :: { pub…" at bounding box center [719, 510] width 510 height 614
copy code "// Serialize and encode transaction as base64 let serialized_transaction = STAN…"
